Goal: Transaction & Acquisition: Purchase product/service

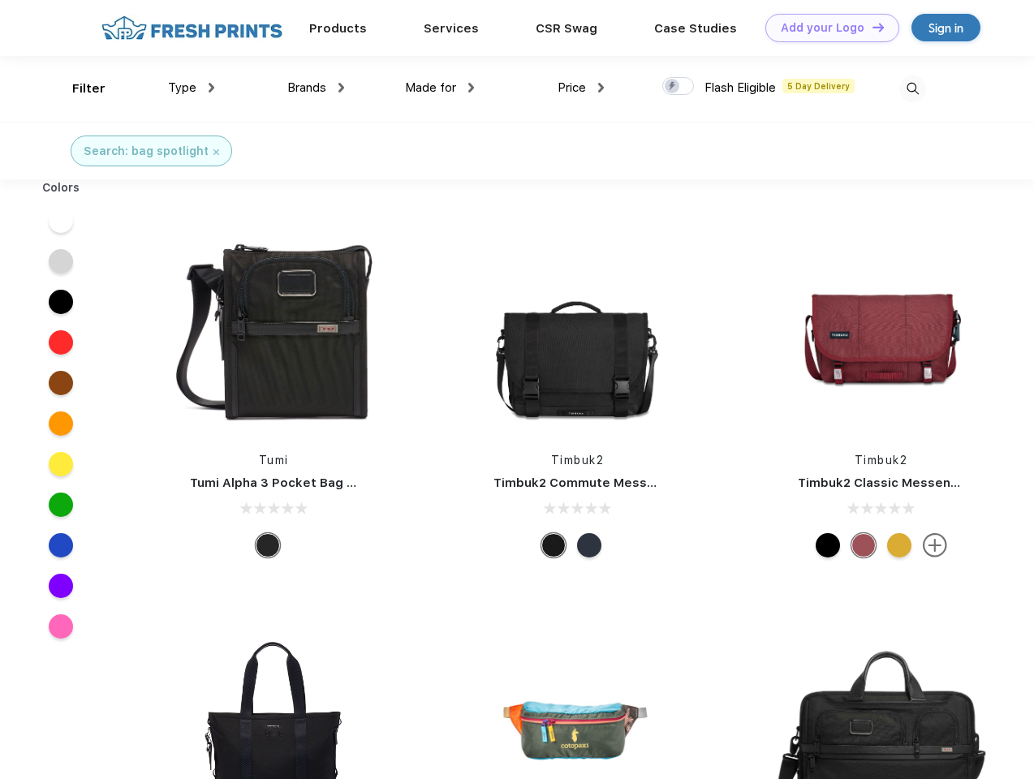
scroll to position [1, 0]
click at [826, 28] on link "Add your Logo Design Tool" at bounding box center [832, 28] width 134 height 28
click at [0, 0] on div "Design Tool" at bounding box center [0, 0] width 0 height 0
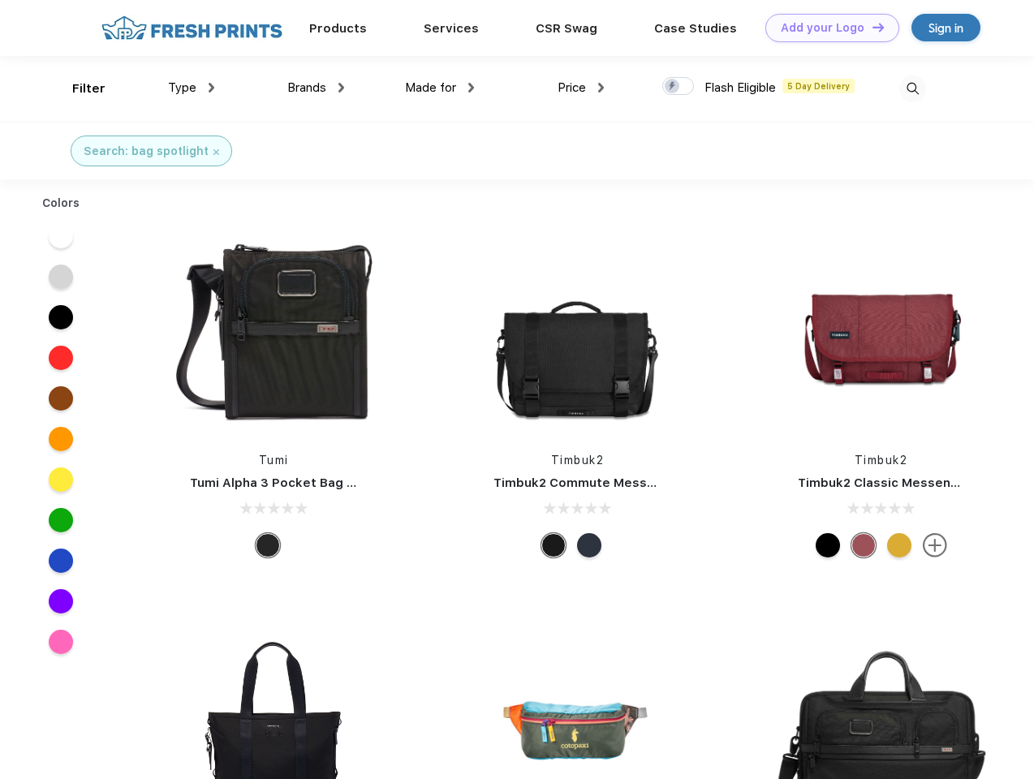
click at [871, 27] on link "Add your Logo Design Tool" at bounding box center [832, 28] width 134 height 28
click at [78, 88] on div "Filter" at bounding box center [88, 89] width 33 height 19
click at [191, 88] on span "Type" at bounding box center [182, 87] width 28 height 15
click at [316, 88] on span "Brands" at bounding box center [306, 87] width 39 height 15
click at [440, 88] on span "Made for" at bounding box center [430, 87] width 51 height 15
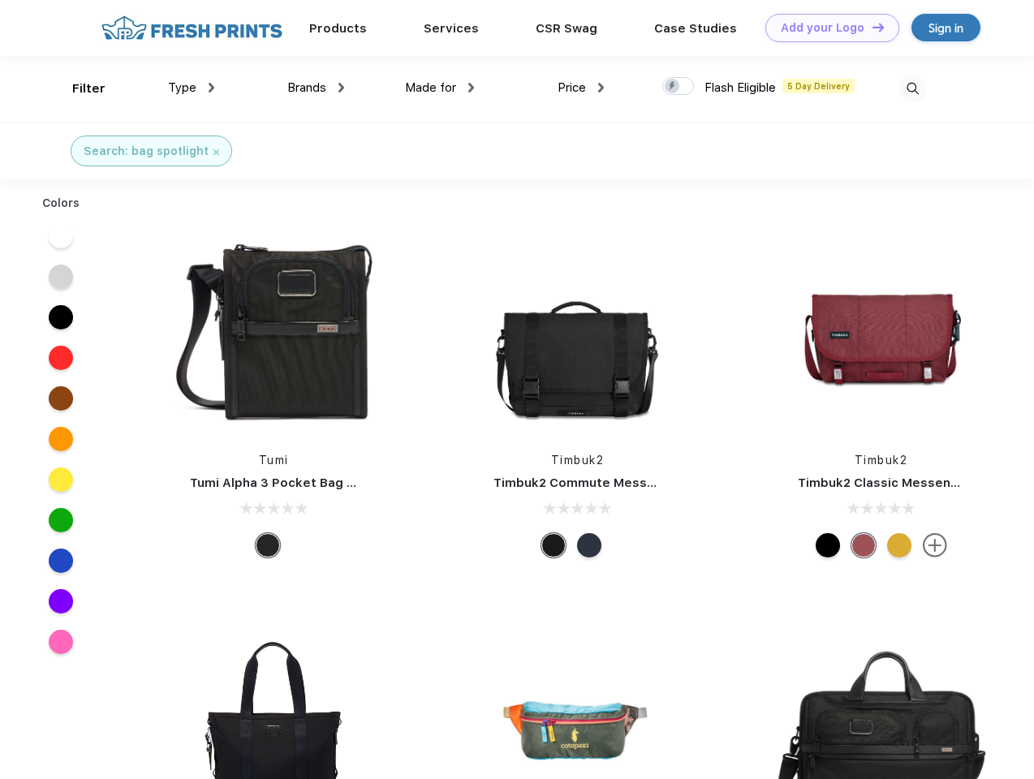
click at [581, 88] on span "Price" at bounding box center [571, 87] width 28 height 15
click at [678, 87] on div at bounding box center [678, 86] width 32 height 18
click at [673, 87] on input "checkbox" at bounding box center [667, 81] width 11 height 11
click at [912, 88] on img at bounding box center [912, 88] width 27 height 27
